Goal: Transaction & Acquisition: Purchase product/service

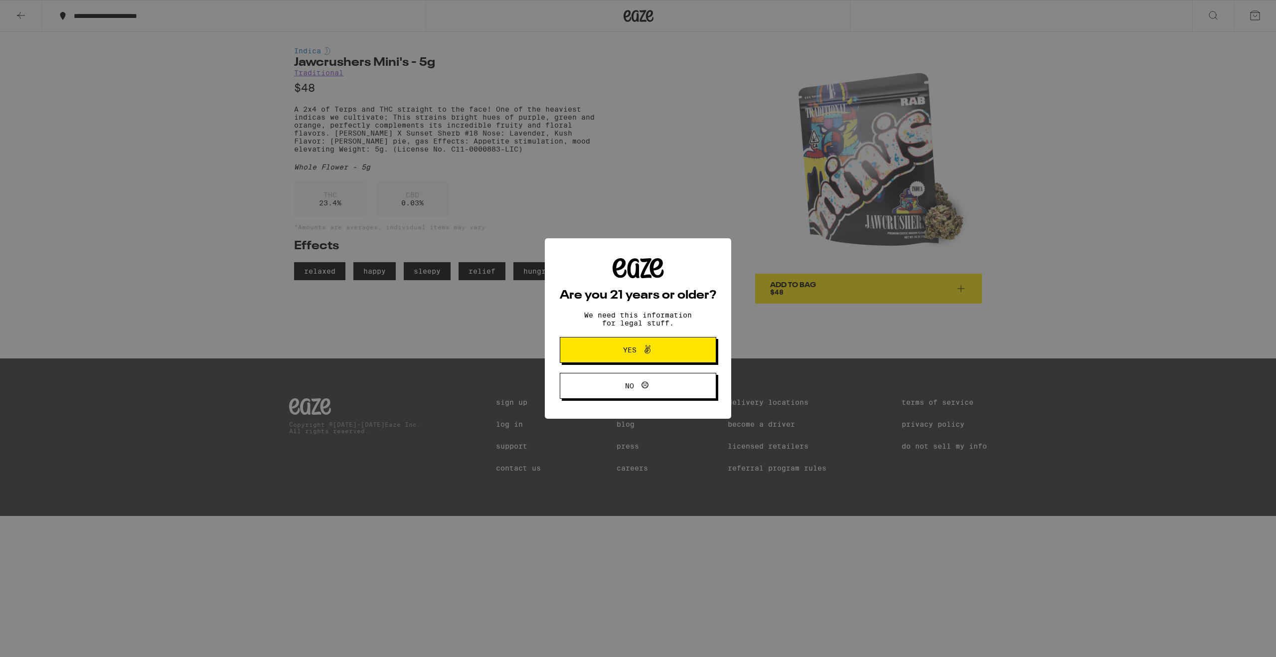
click at [628, 347] on span "Yes" at bounding box center [629, 349] width 13 height 7
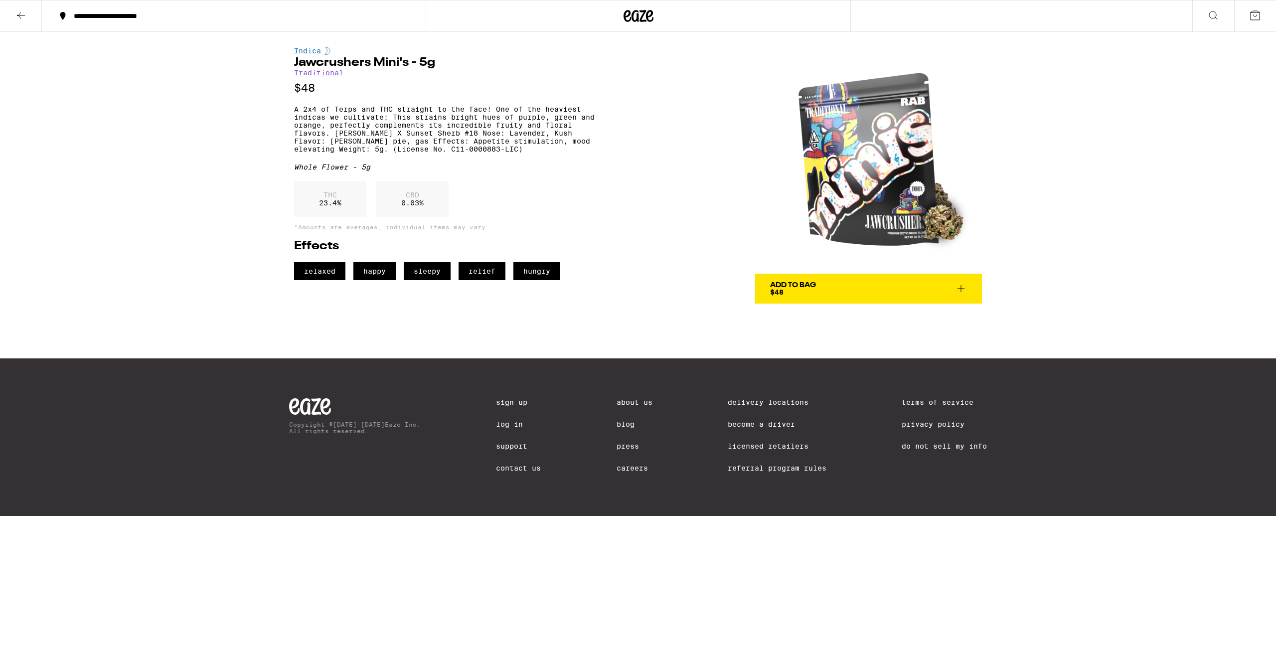
drag, startPoint x: 633, startPoint y: 17, endPoint x: 646, endPoint y: 56, distance: 41.3
click at [633, 17] on icon at bounding box center [638, 16] width 30 height 18
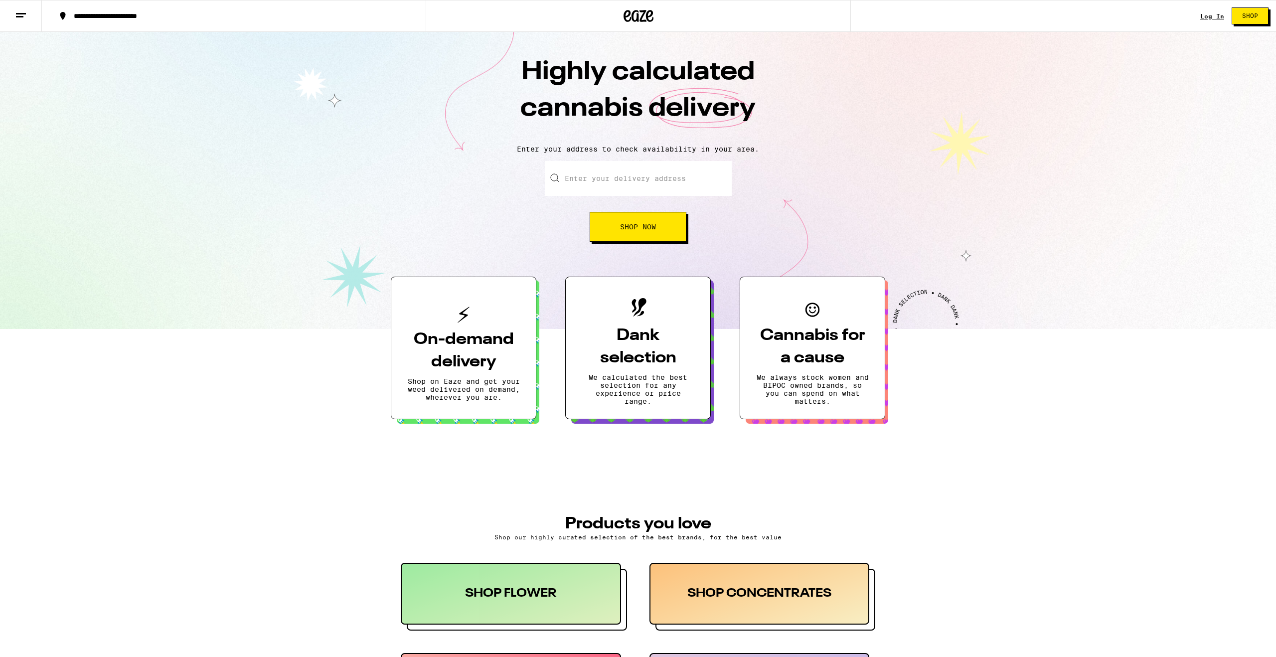
click at [619, 183] on input "Enter your delivery address" at bounding box center [638, 178] width 187 height 35
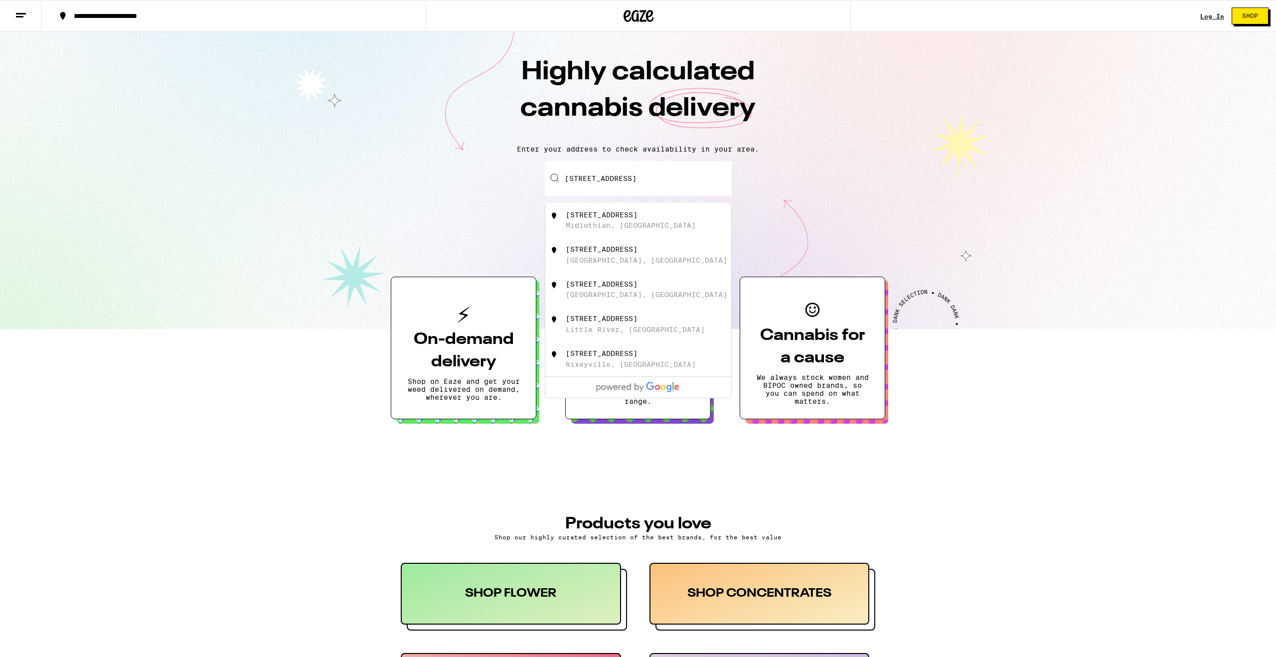
click at [628, 225] on div "Midlothian, [GEOGRAPHIC_DATA]" at bounding box center [631, 225] width 130 height 8
type input "[STREET_ADDRESS]"
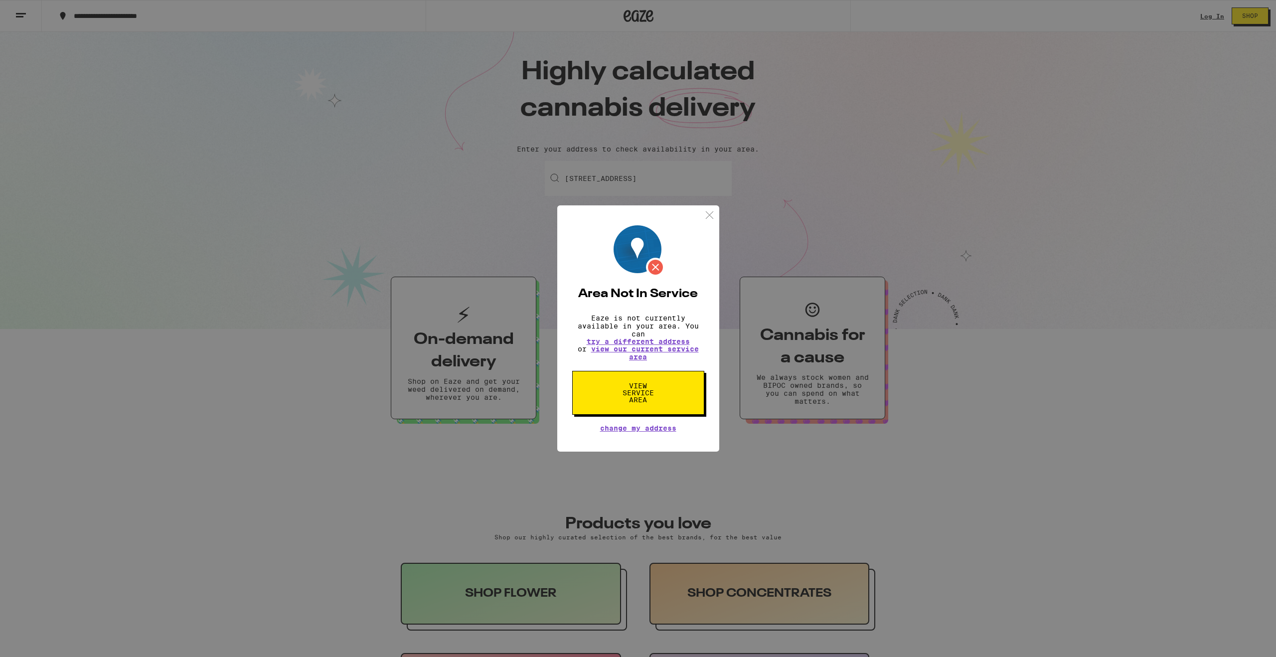
click at [637, 397] on span "View Service Area" at bounding box center [637, 392] width 51 height 21
